Goal: Task Accomplishment & Management: Use online tool/utility

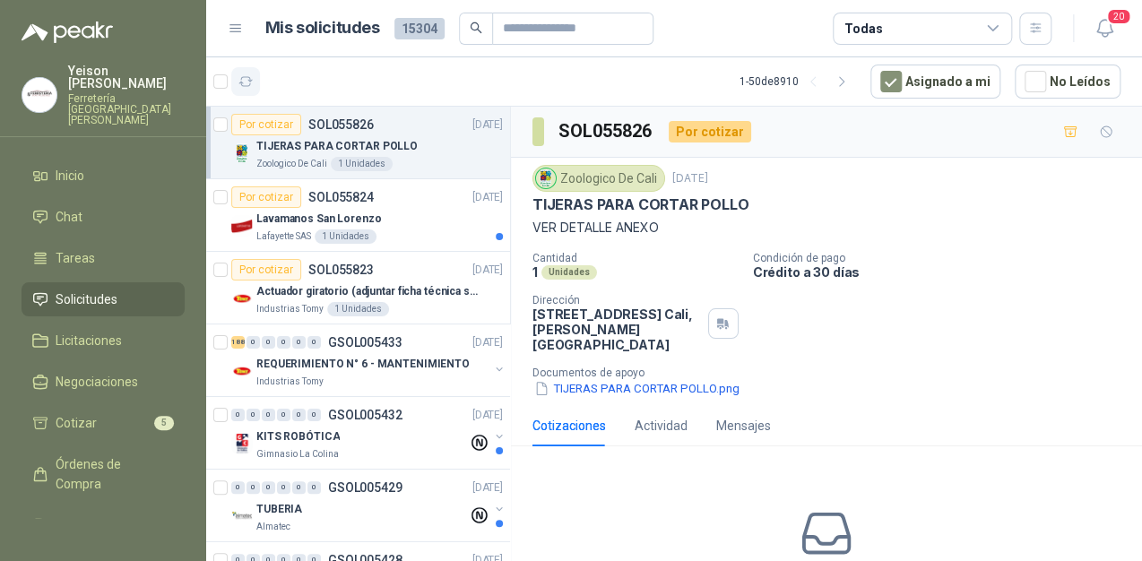
click at [253, 83] on button "button" at bounding box center [245, 81] width 29 height 29
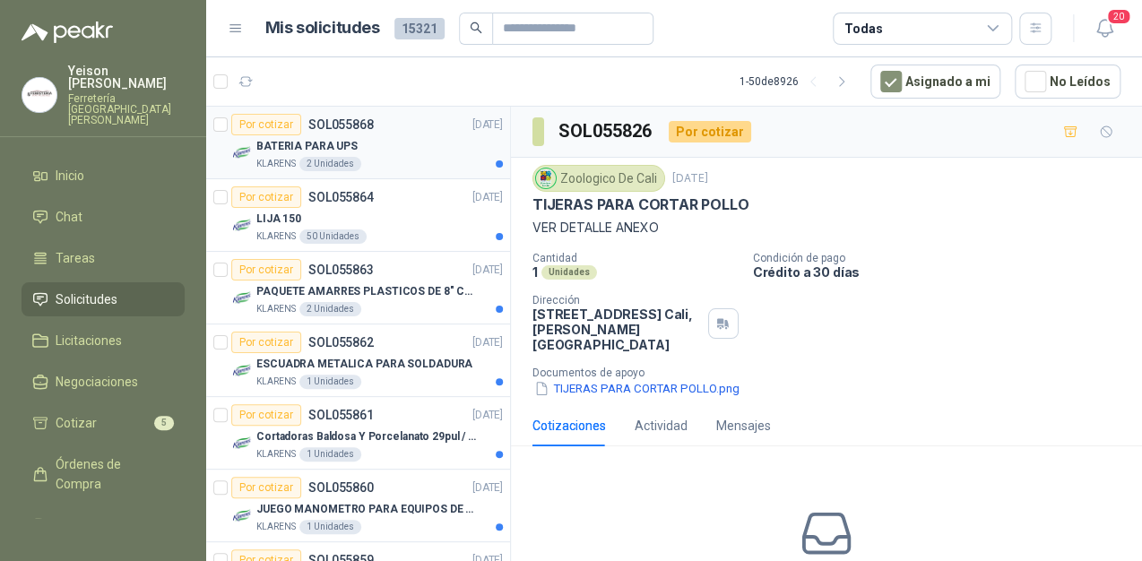
click at [394, 144] on div "BATERIA PARA UPS" at bounding box center [379, 146] width 246 height 22
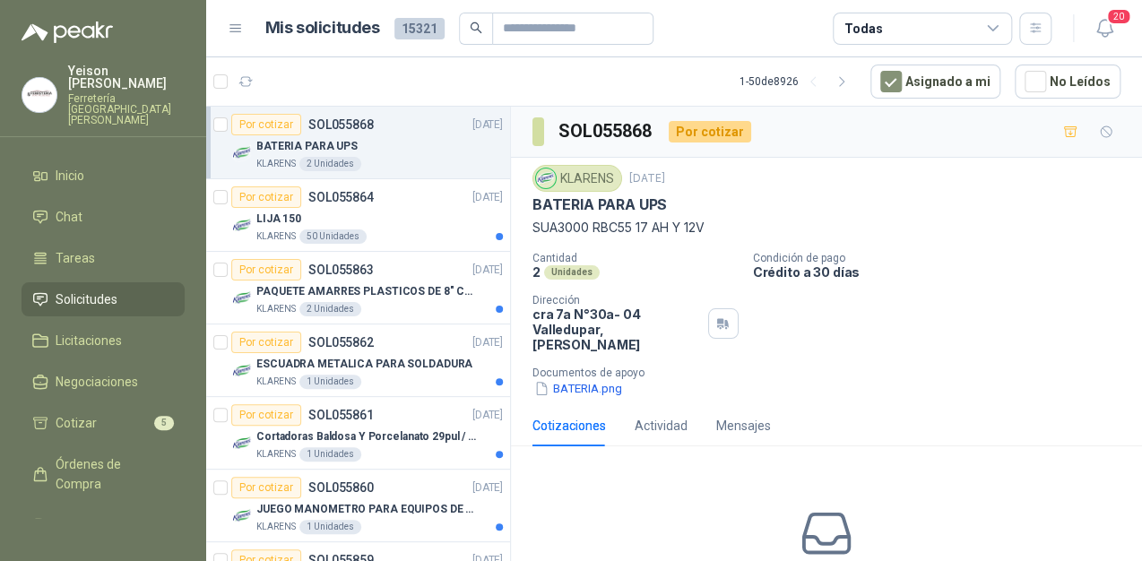
click at [570, 367] on p "Documentos de apoyo" at bounding box center [833, 373] width 602 height 13
click at [572, 379] on button "BATERIA.png" at bounding box center [577, 388] width 91 height 19
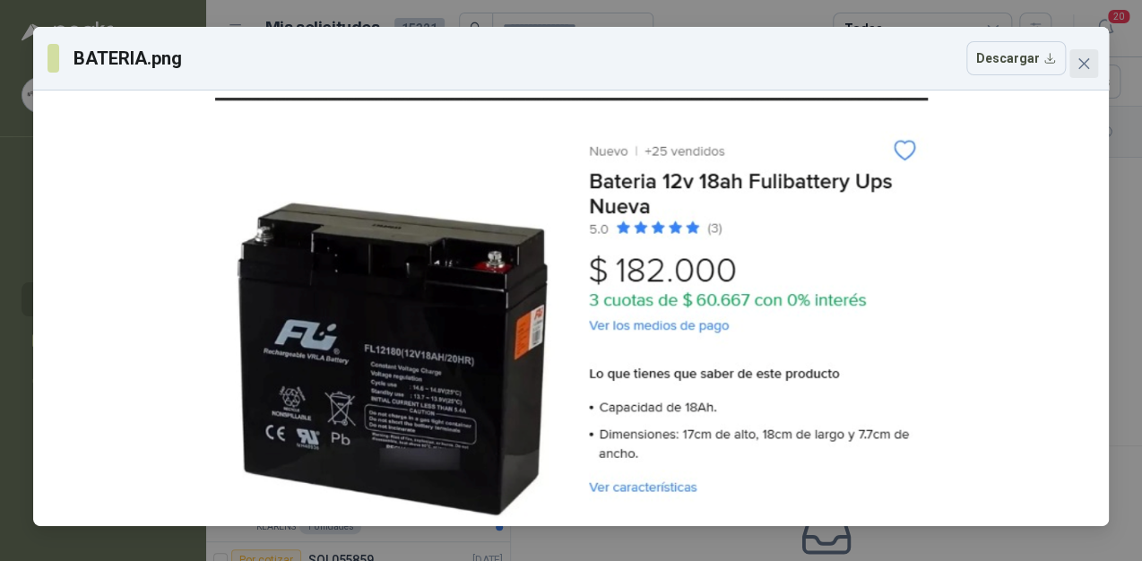
click at [1092, 64] on span "Close" at bounding box center [1083, 63] width 29 height 14
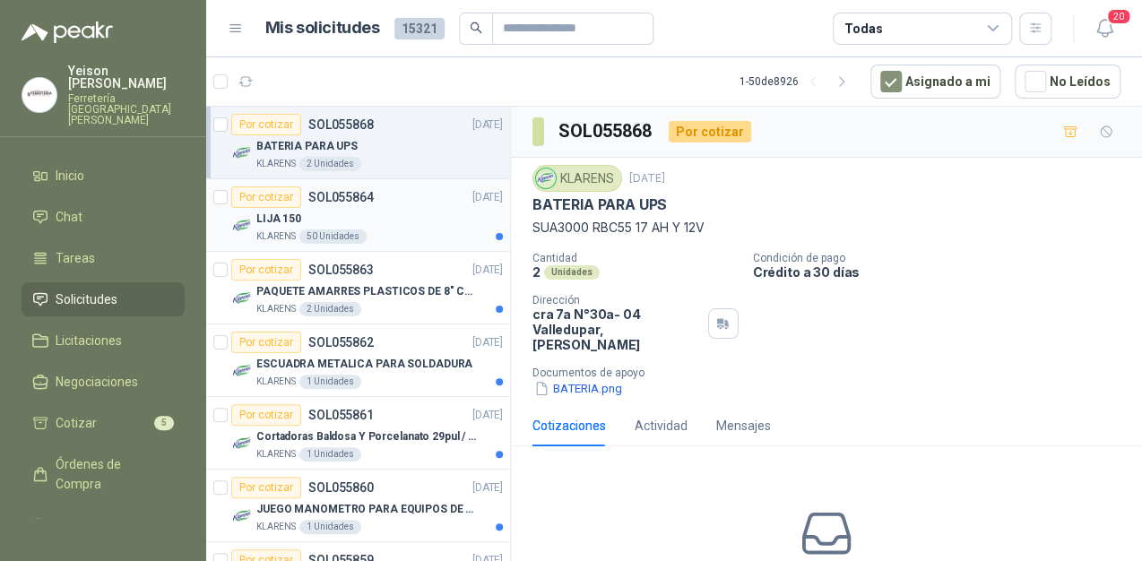
click at [362, 220] on div "LIJA 150" at bounding box center [379, 219] width 246 height 22
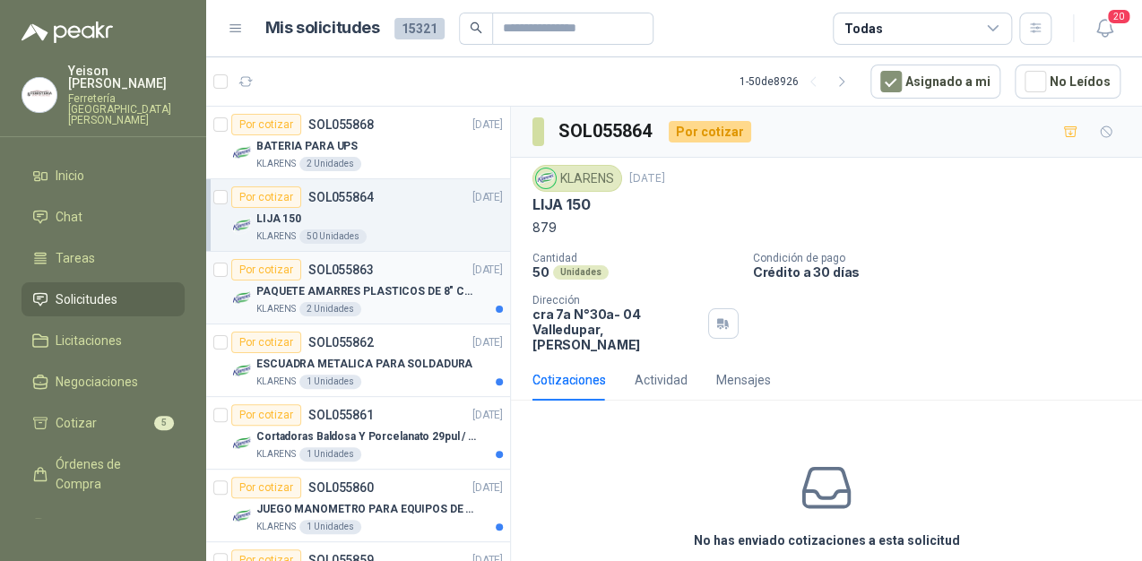
click at [368, 308] on div "KLARENS 2 Unidades" at bounding box center [379, 309] width 246 height 14
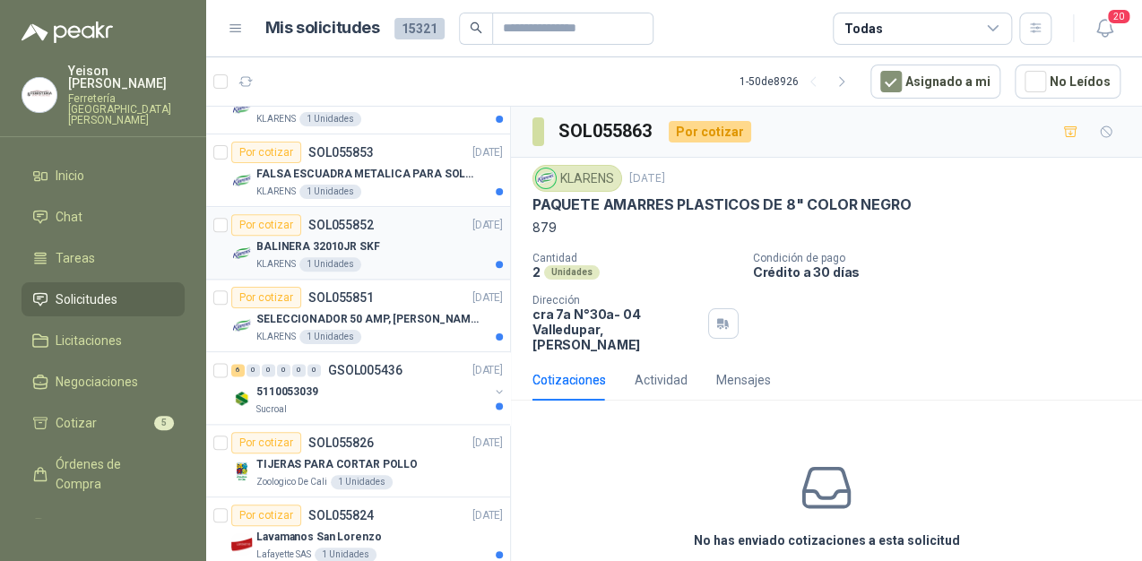
scroll to position [789, 0]
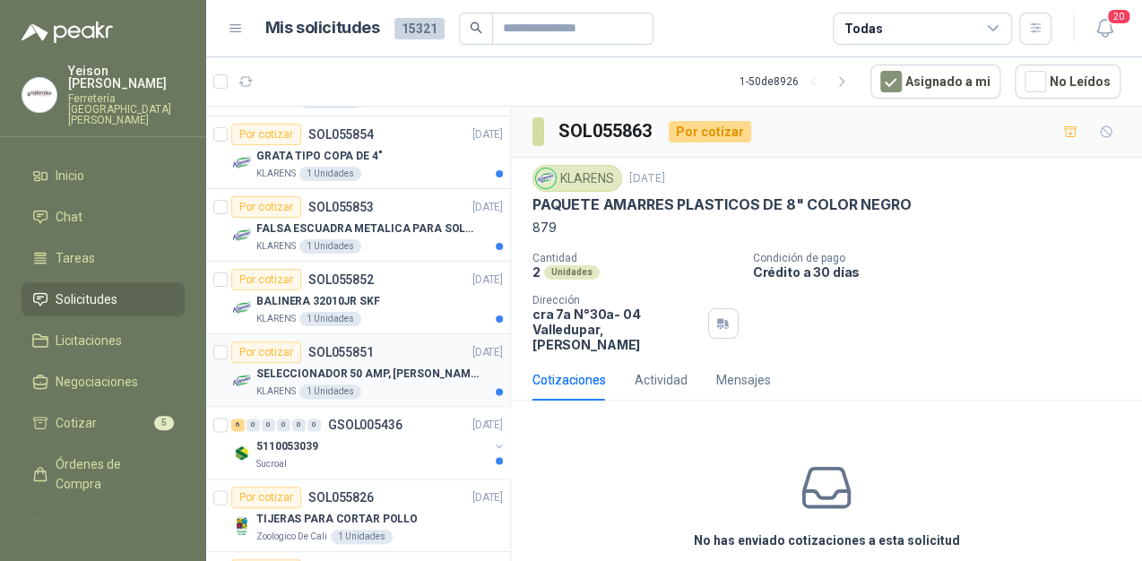
click at [384, 378] on p "SELECCIONADOR 50 AMP, [PERSON_NAME] ELECTRIC, NSC100N" at bounding box center [367, 374] width 223 height 17
click at [376, 303] on div "BALINERA 32010JR SKF" at bounding box center [379, 301] width 246 height 22
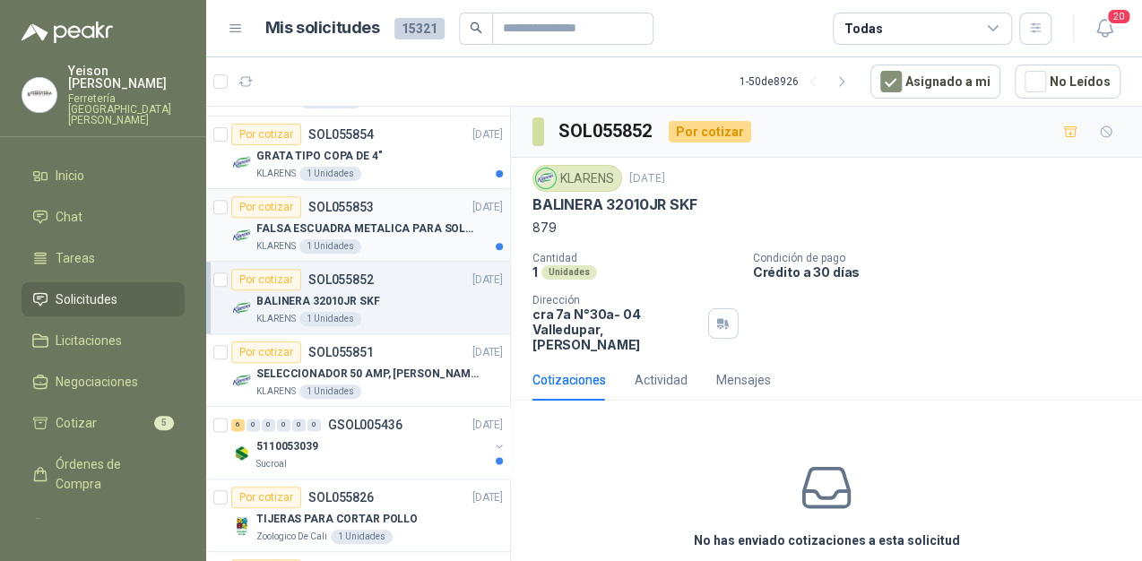
click at [391, 234] on div "FALSA ESCUADRA METALICA PARA SOLDADIRA" at bounding box center [379, 229] width 246 height 22
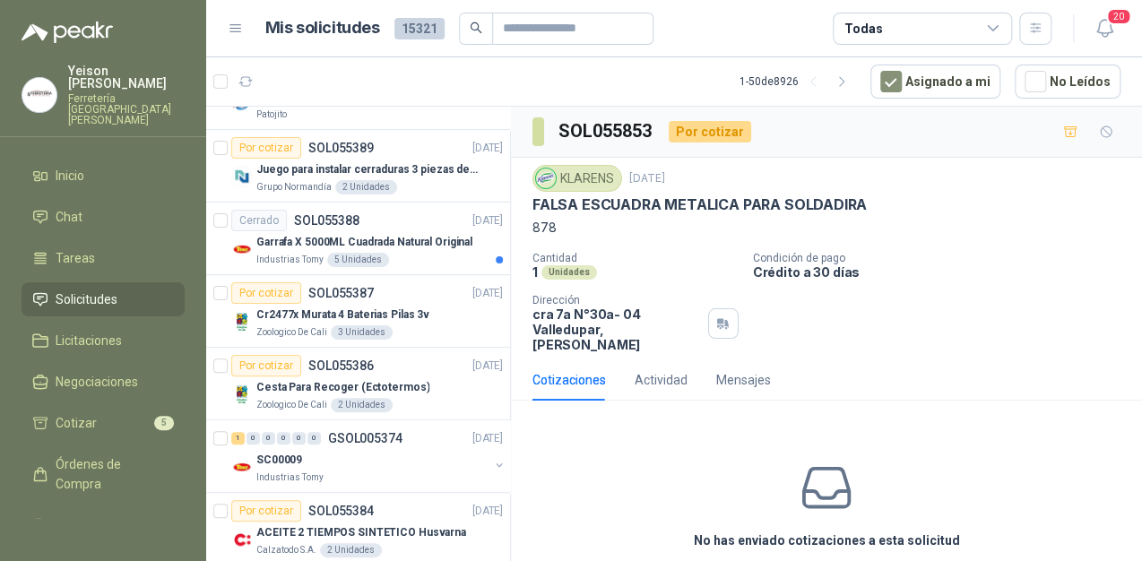
scroll to position [3199, 0]
